Goal: Information Seeking & Learning: Learn about a topic

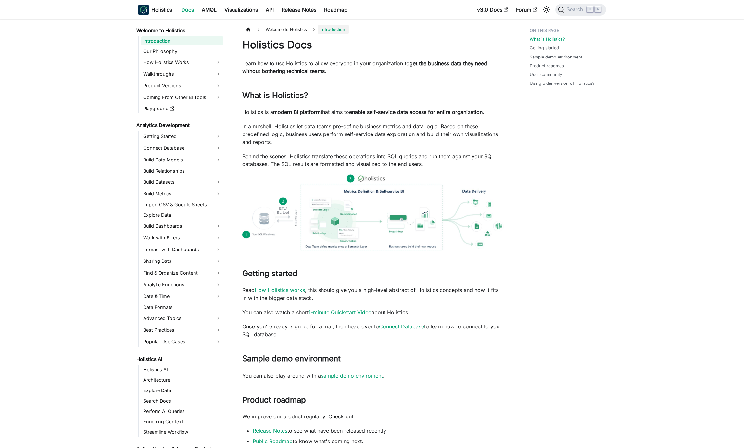
scroll to position [510, 0]
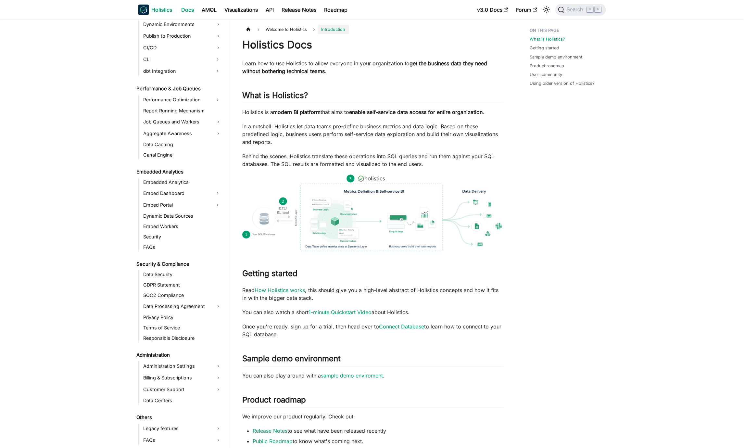
click at [144, 11] on img "Main" at bounding box center [143, 10] width 10 height 10
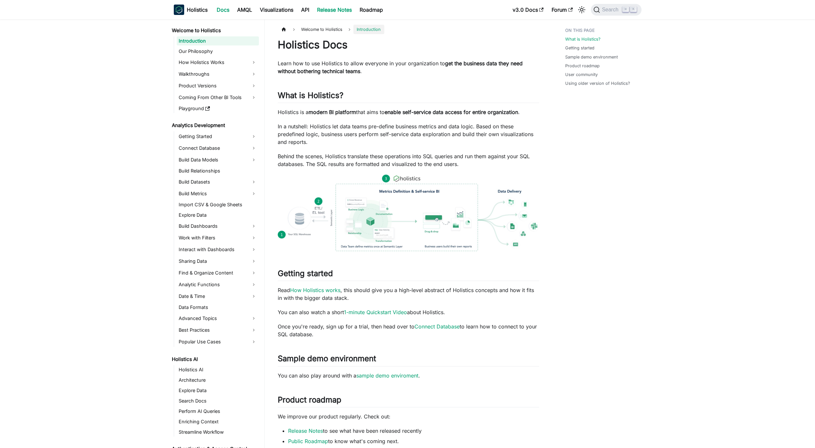
click at [350, 11] on link "Release Notes" at bounding box center [334, 10] width 43 height 10
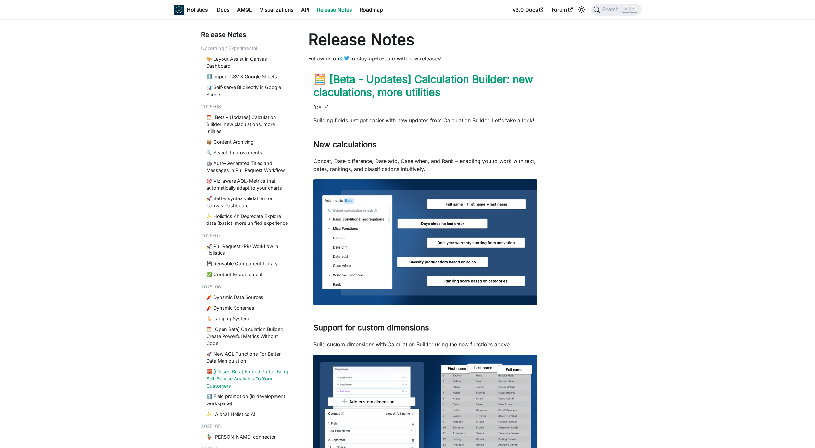
click at [244, 382] on link "🧱 [Closed Beta] Embed Portal: Bring Self-Service Analytics To Your Customers" at bounding box center [248, 378] width 84 height 21
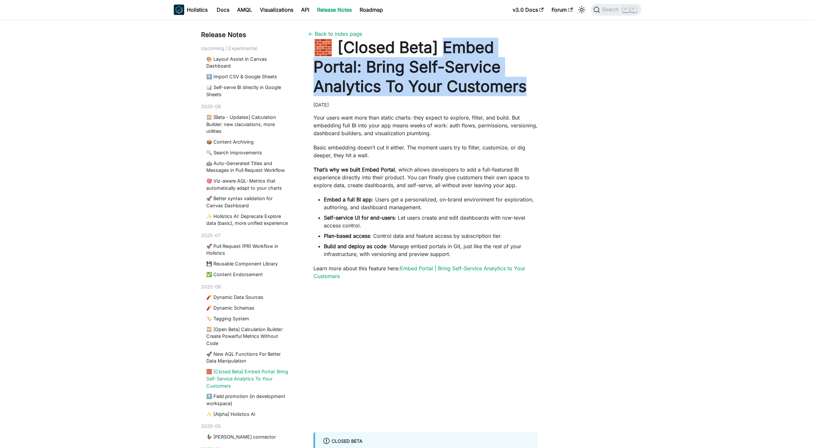
drag, startPoint x: 552, startPoint y: 88, endPoint x: 440, endPoint y: 46, distance: 119.2
click at [440, 46] on div "Release Notes Upcoming / Experimental 🎨 Layout Assist in Canvas Dashboard ⬆️ Im…" at bounding box center [407, 268] width 429 height 477
copy h1 "mbed Portal: Bring Self-Service Analytics To Your Customers"
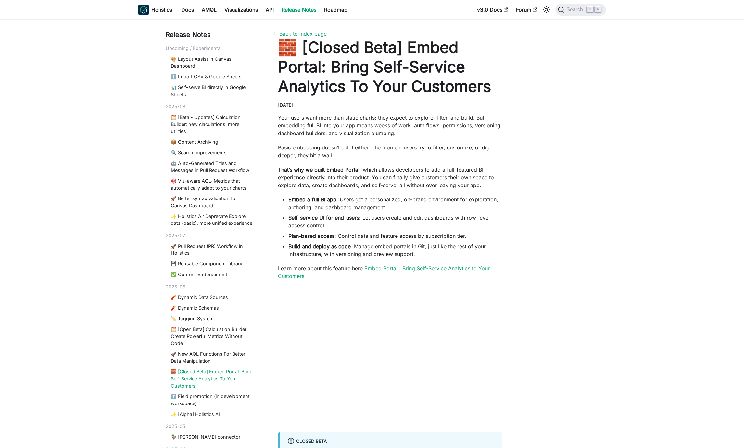
click at [359, 172] on b "That’s why we built Embed Portal" at bounding box center [319, 169] width 82 height 6
click at [368, 208] on li "Embed a full BI app : Users get a personalized, on-brand environment for explor…" at bounding box center [396, 204] width 214 height 16
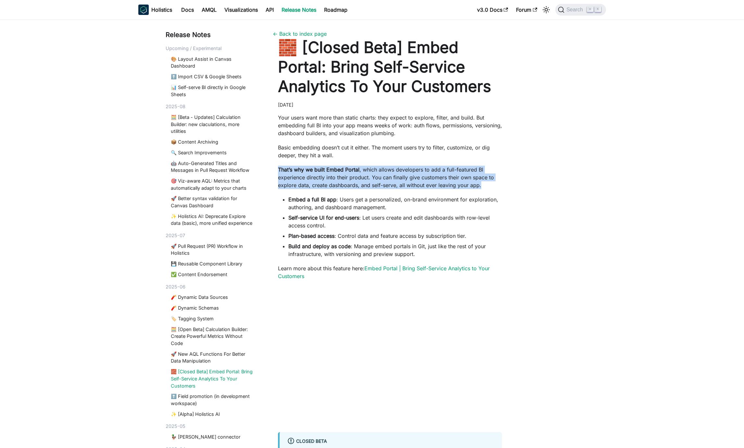
drag, startPoint x: 279, startPoint y: 169, endPoint x: 490, endPoint y: 186, distance: 211.5
click at [490, 186] on p "That’s why we built Embed Portal , which allows developers to add a full-featur…" at bounding box center [390, 177] width 224 height 23
copy p "That’s why we built Embed Portal , which allows developers to add a full-featur…"
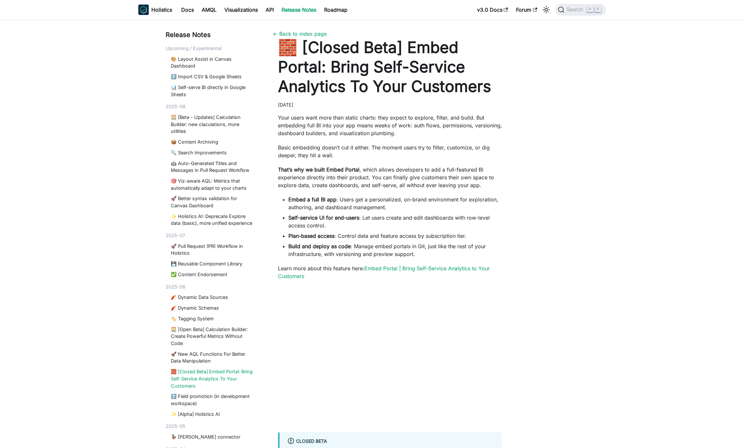
click at [485, 222] on li "Self-service UI for end-users : Let users create and edit dashboards with row-l…" at bounding box center [396, 222] width 214 height 16
click at [388, 269] on link "Embed Portal | Bring Self-Service Analytics to Your Customers" at bounding box center [384, 272] width 212 height 14
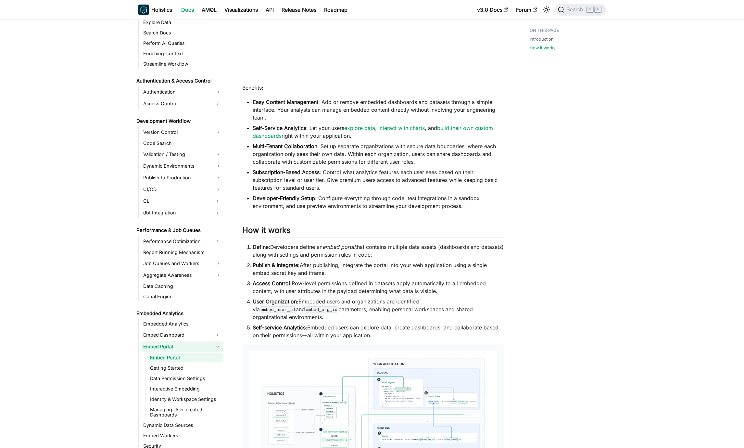
scroll to position [393, 0]
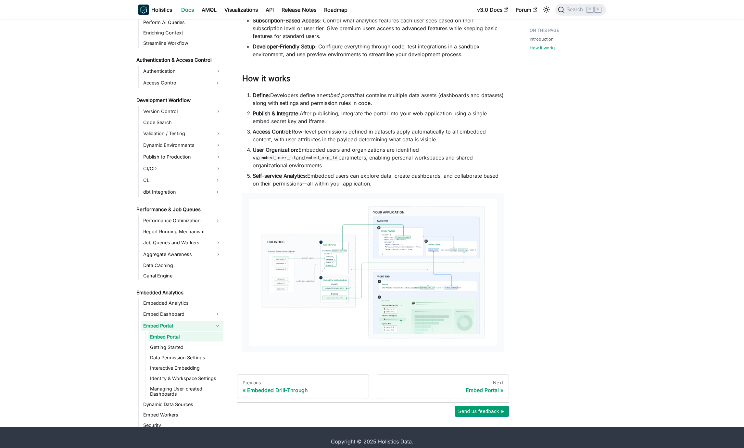
click at [546, 186] on div "Introduction How it works" at bounding box center [565, 24] width 96 height 785
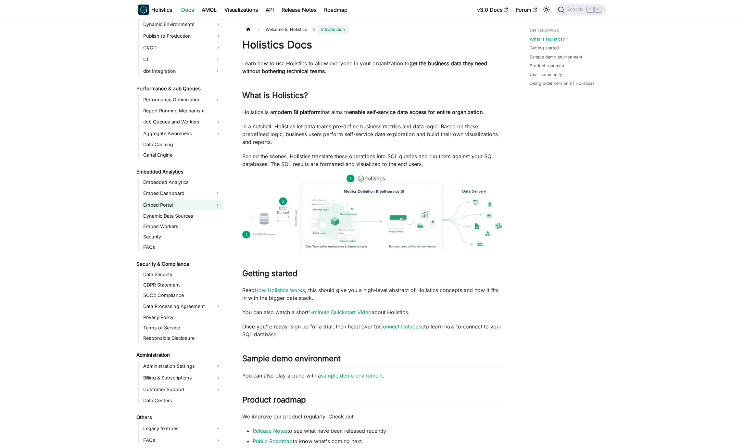
click at [187, 204] on link "Embed Portal" at bounding box center [176, 205] width 71 height 10
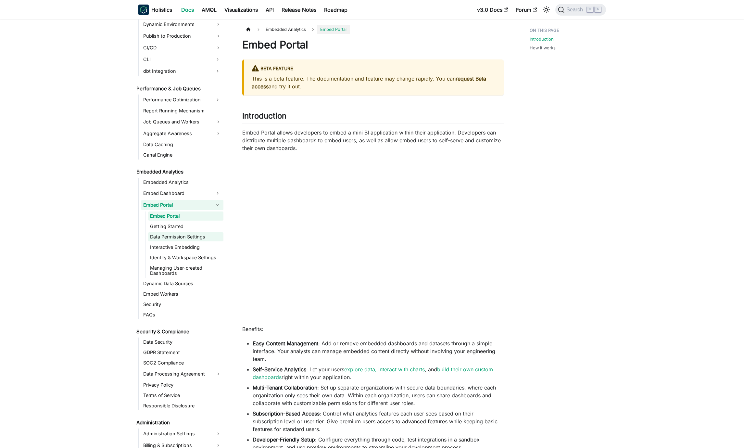
click at [186, 239] on link "Data Permission Settings" at bounding box center [185, 236] width 75 height 9
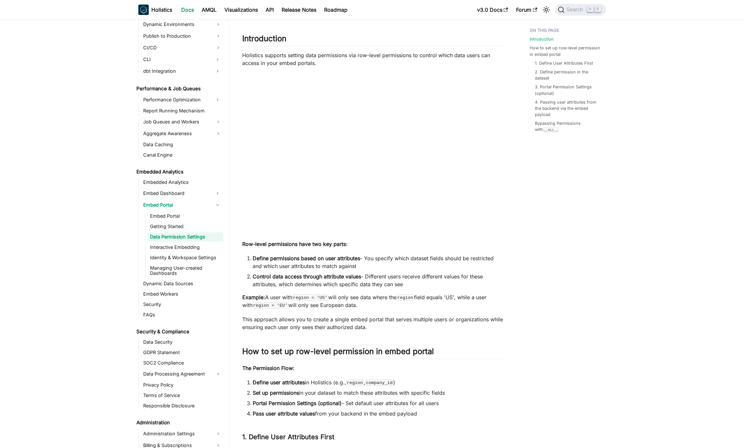
scroll to position [130, 0]
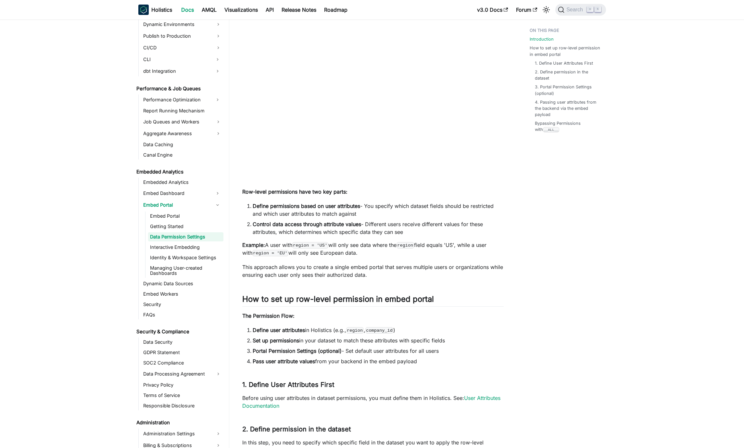
click at [568, 301] on div "Introduction How to set up row-level permission in embed portal 1. Define User …" at bounding box center [565, 450] width 96 height 1111
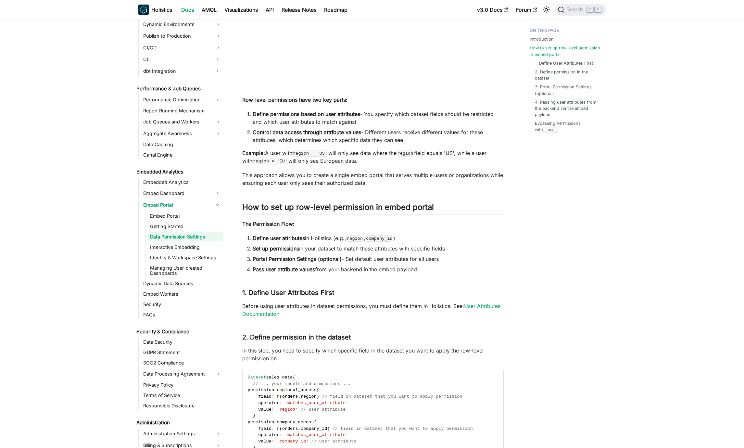
scroll to position [243, 0]
